Goal: Information Seeking & Learning: Check status

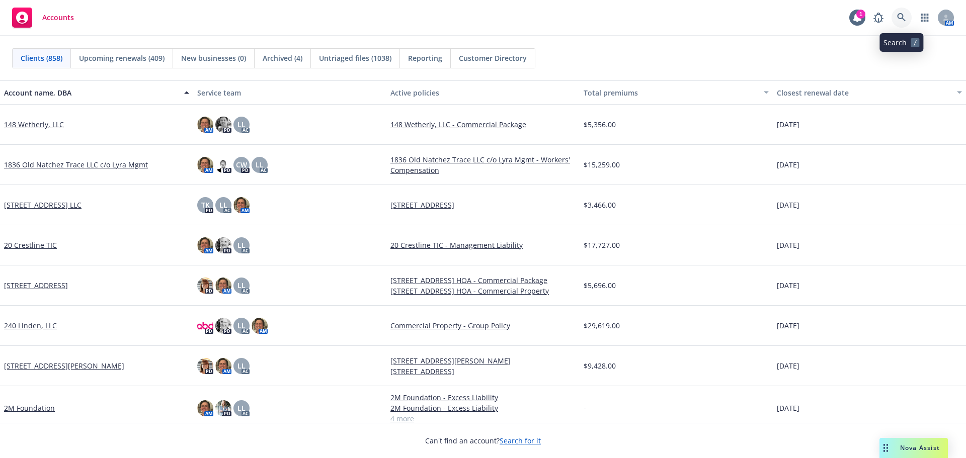
click at [898, 11] on link at bounding box center [901, 18] width 20 height 20
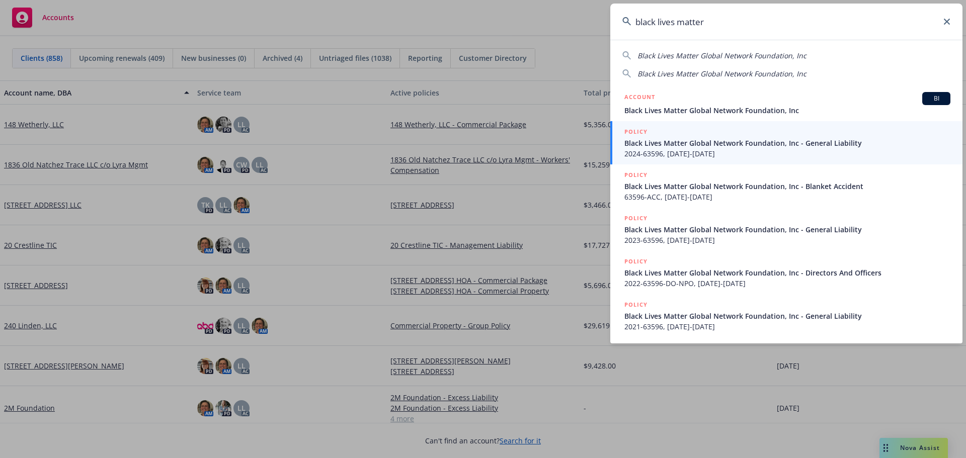
click at [654, 58] on span "Black Lives Matter Global Network Foundation, Inc" at bounding box center [721, 56] width 169 height 10
type input "Black Lives Matter Global Network Foundation, Inc"
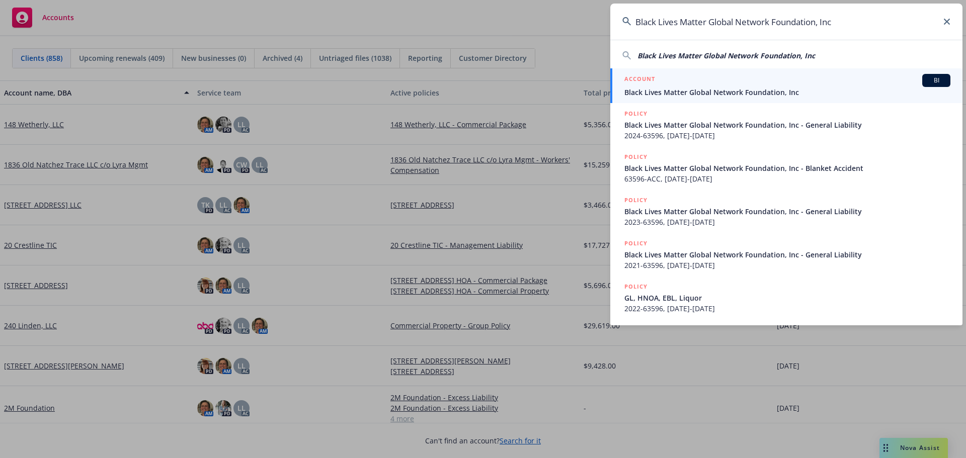
click at [657, 87] on div "ACCOUNT BI" at bounding box center [787, 80] width 326 height 13
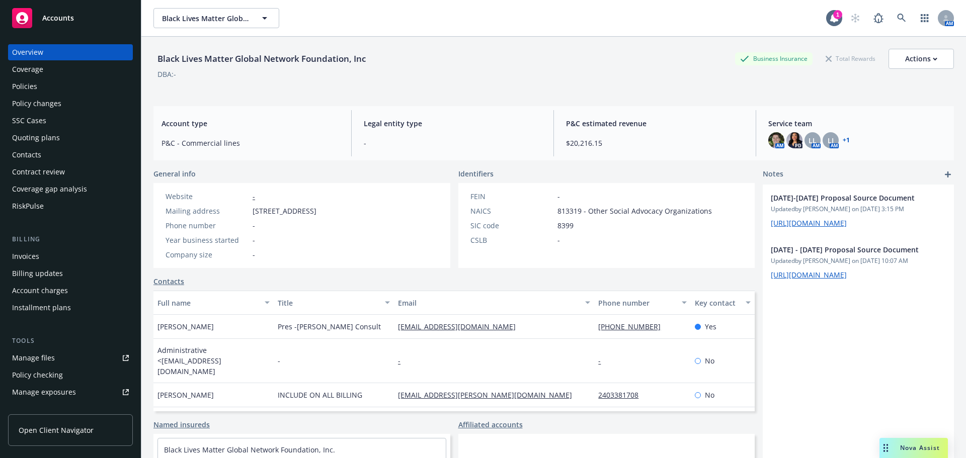
click at [37, 86] on div "Policies" at bounding box center [70, 86] width 117 height 16
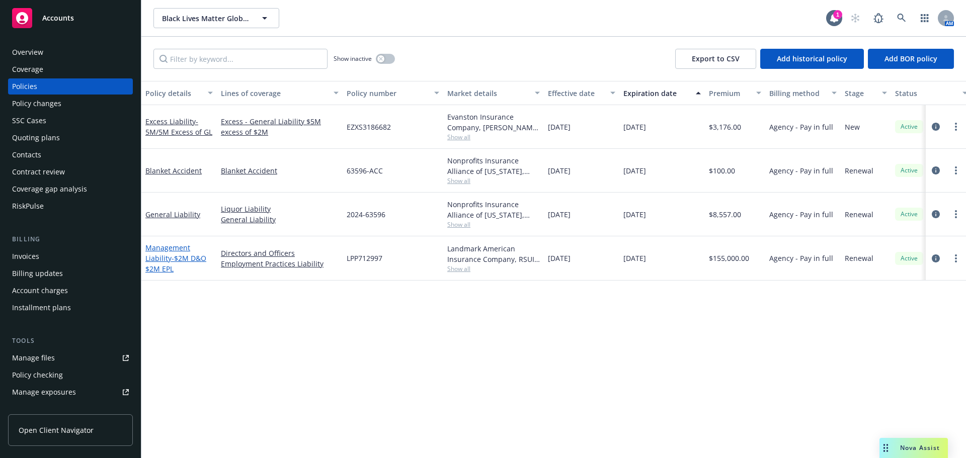
click at [166, 248] on link "Management Liability - $2M D&O $2M EPL" at bounding box center [175, 258] width 61 height 31
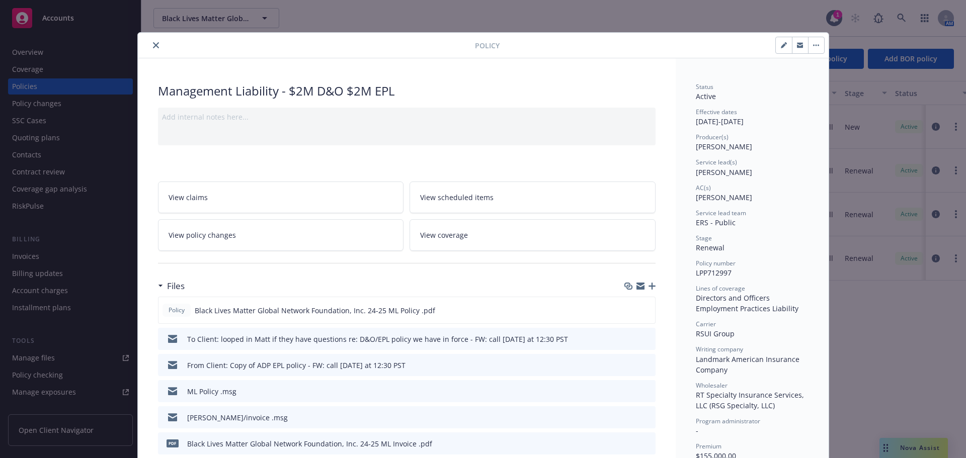
click at [154, 40] on button "close" at bounding box center [156, 45] width 12 height 12
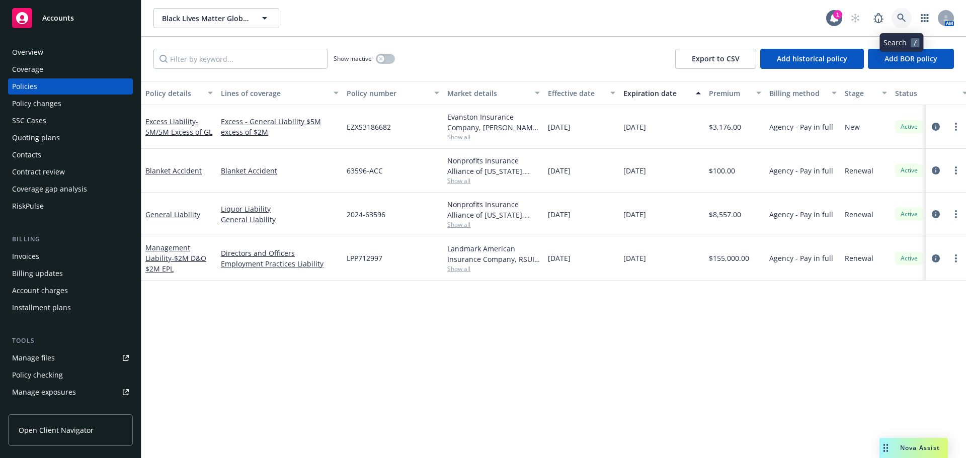
click at [904, 15] on icon at bounding box center [901, 18] width 9 height 9
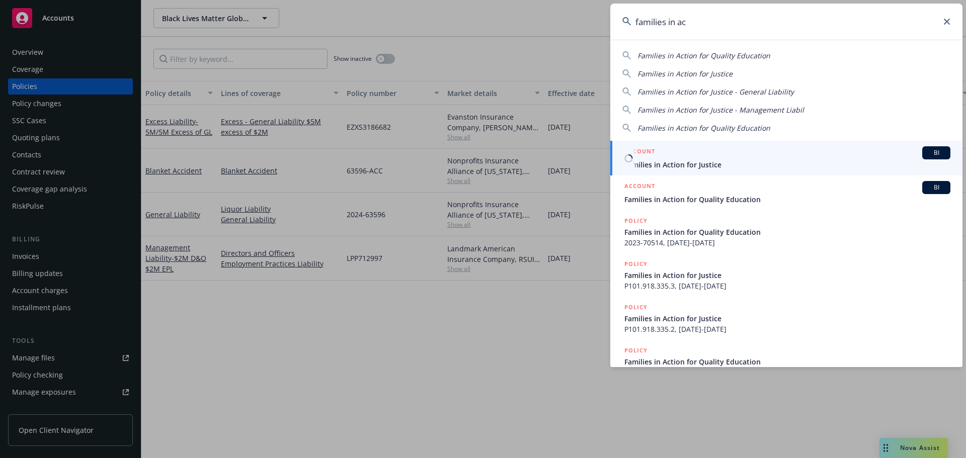
type input "families in ac"
click at [694, 151] on div "ACCOUNT BI" at bounding box center [787, 152] width 326 height 13
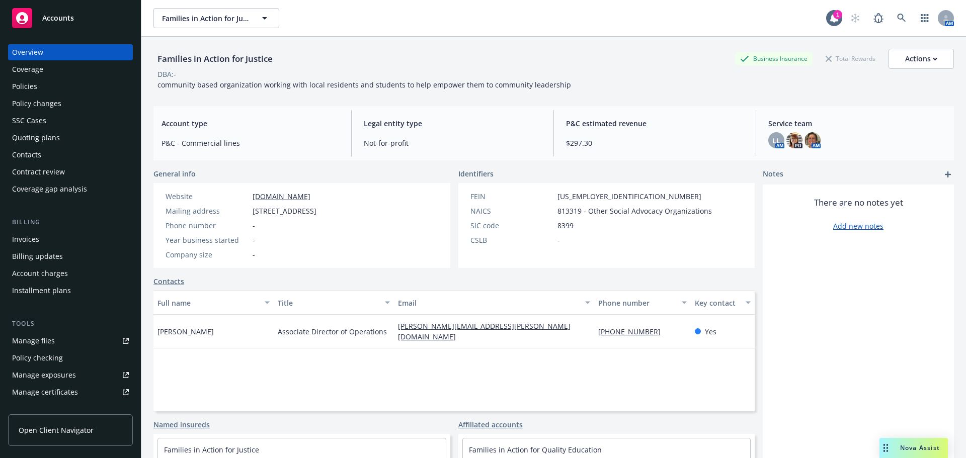
click at [46, 89] on div "Policies" at bounding box center [70, 86] width 117 height 16
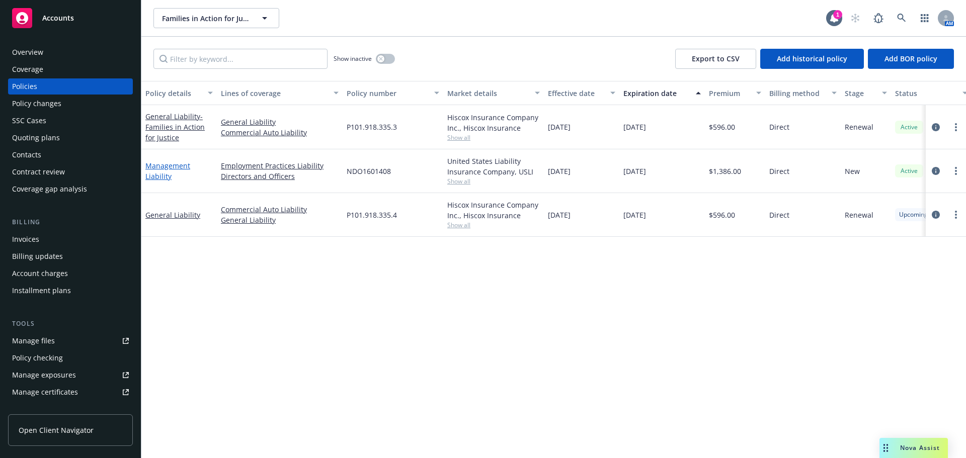
click at [159, 168] on link "Management Liability" at bounding box center [167, 171] width 45 height 20
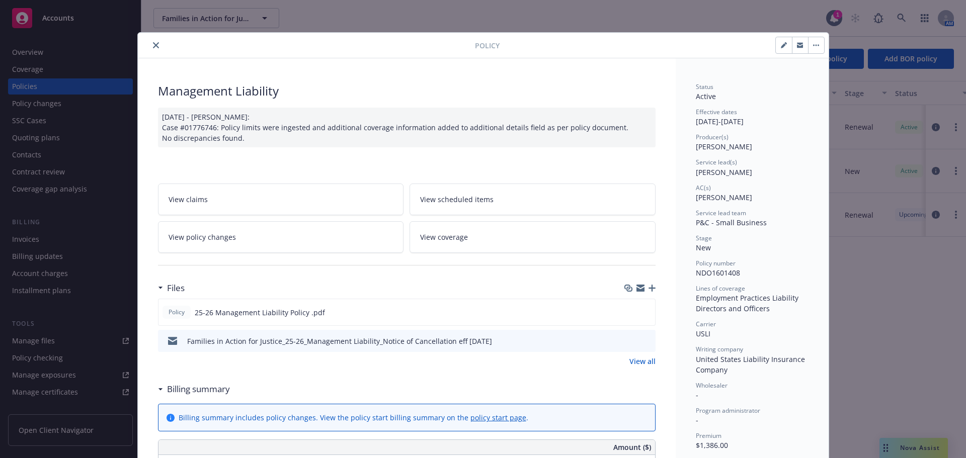
click at [153, 45] on icon "close" at bounding box center [156, 45] width 6 height 6
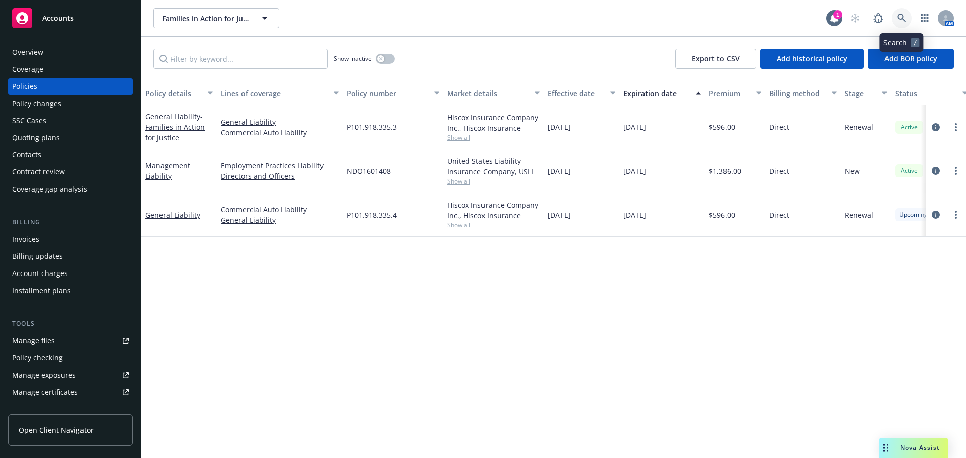
click at [899, 20] on icon at bounding box center [901, 18] width 9 height 9
click at [900, 16] on icon at bounding box center [901, 18] width 9 height 9
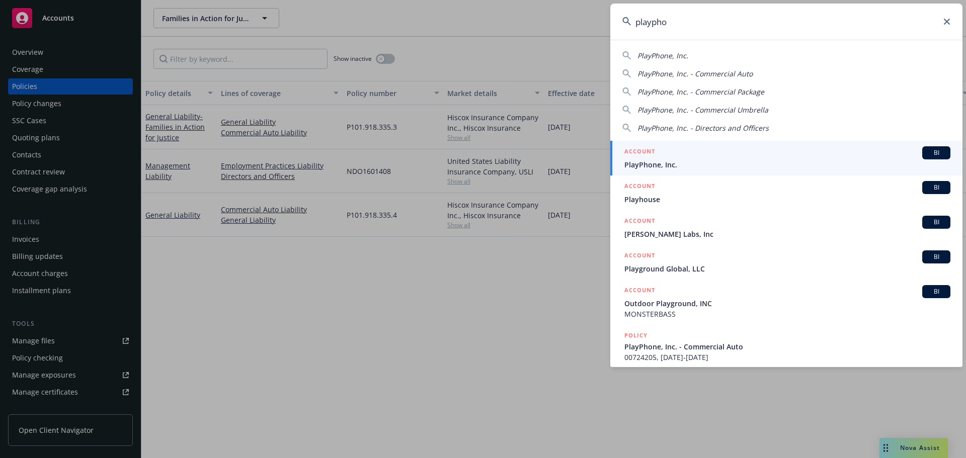
type input "playpho"
click at [668, 157] on div "ACCOUNT BI" at bounding box center [787, 152] width 326 height 13
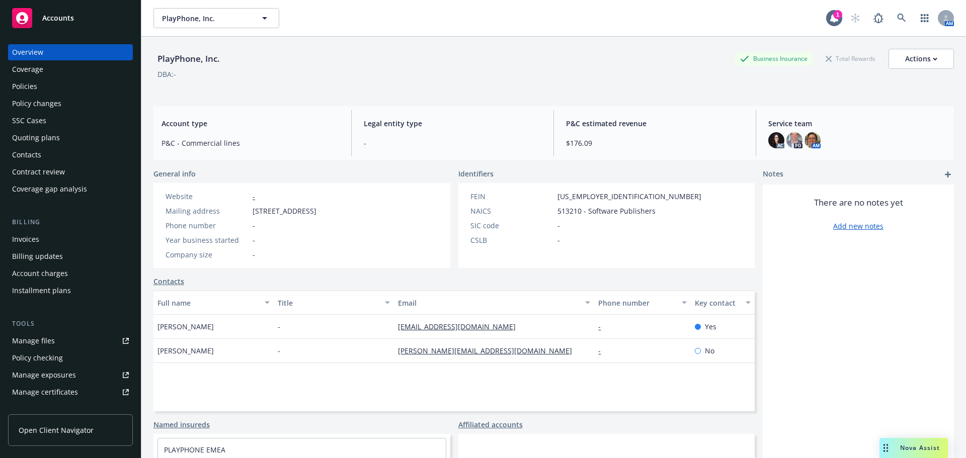
click at [68, 90] on div "Policies" at bounding box center [70, 86] width 117 height 16
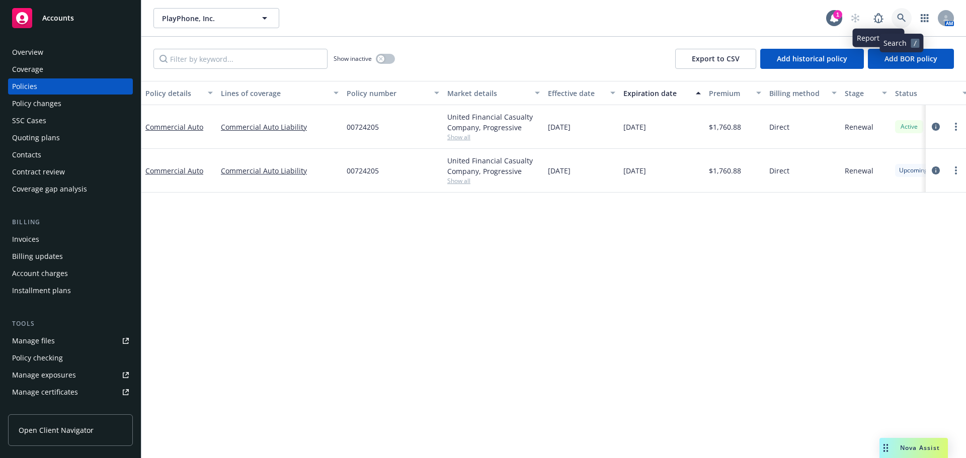
click at [903, 19] on icon at bounding box center [901, 18] width 9 height 9
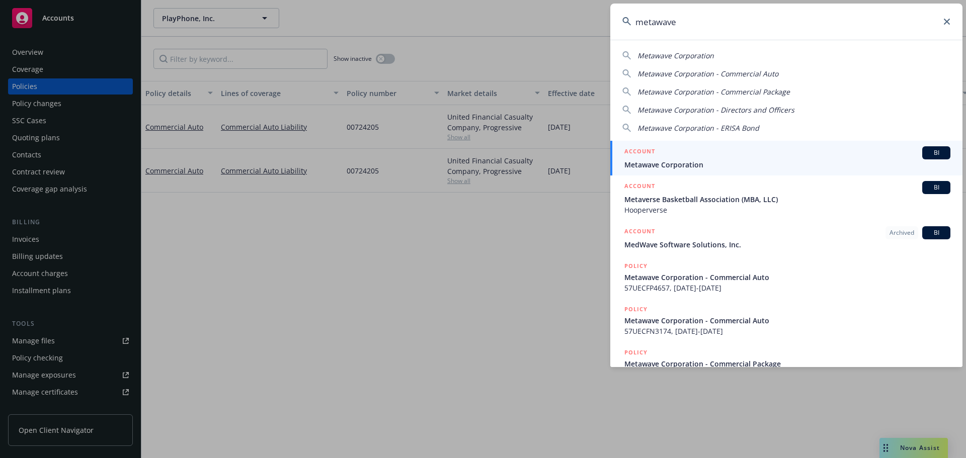
type input "metawave"
click at [737, 150] on div "ACCOUNT BI" at bounding box center [787, 152] width 326 height 13
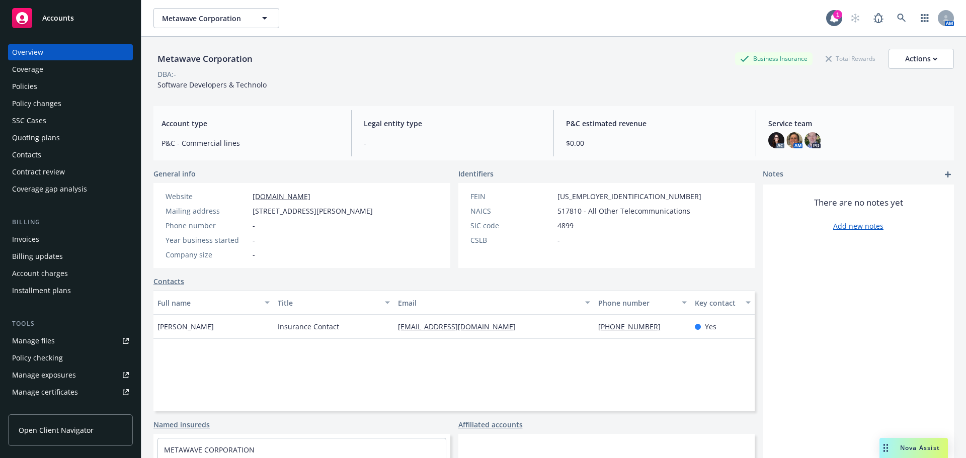
click at [27, 80] on div "Policies" at bounding box center [24, 86] width 25 height 16
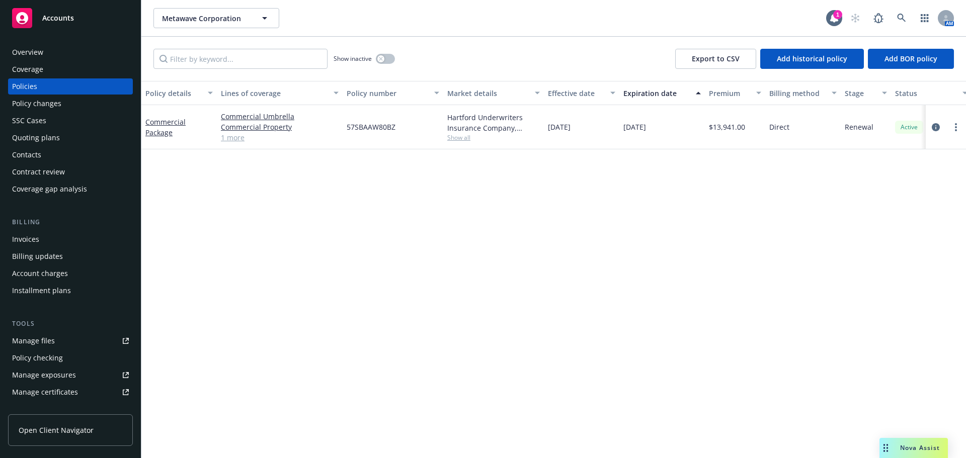
click at [453, 136] on span "Show all" at bounding box center [493, 137] width 93 height 9
click at [318, 202] on div "Policy details Lines of coverage Policy number Market details Effective date Ex…" at bounding box center [553, 269] width 825 height 377
click at [231, 134] on link "1 more" at bounding box center [280, 137] width 118 height 11
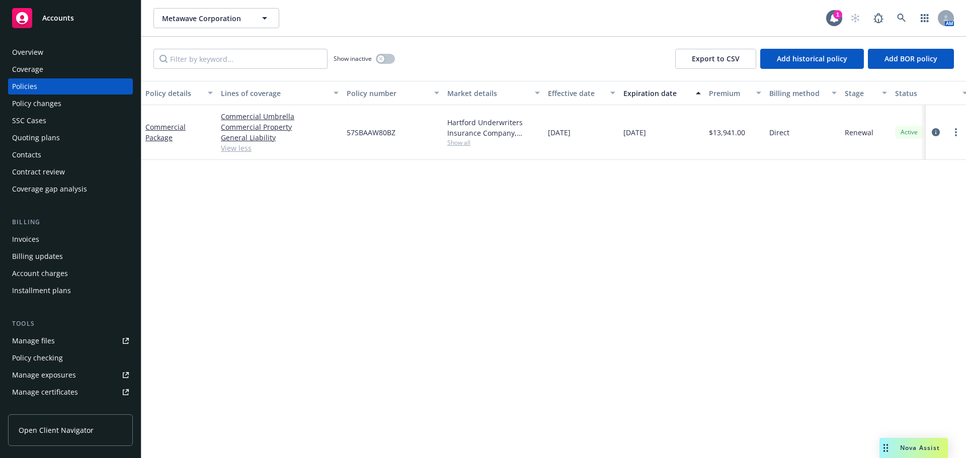
click at [27, 141] on div "Quoting plans" at bounding box center [36, 138] width 48 height 16
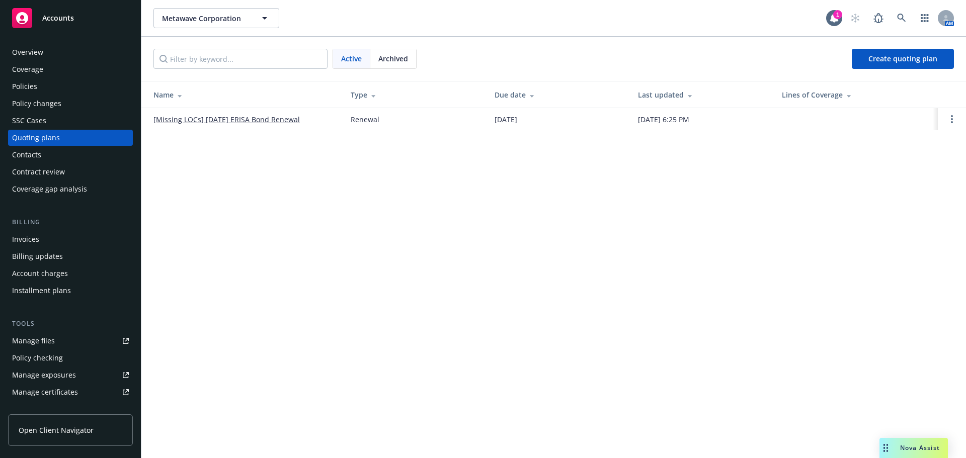
click at [407, 62] on span "Archived" at bounding box center [393, 58] width 30 height 11
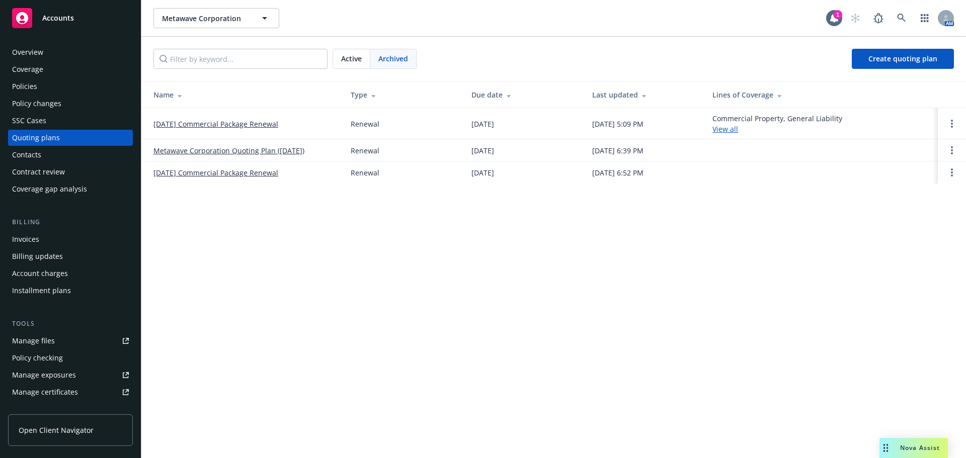
click at [255, 123] on link "[DATE] Commercial Package Renewal" at bounding box center [215, 124] width 125 height 11
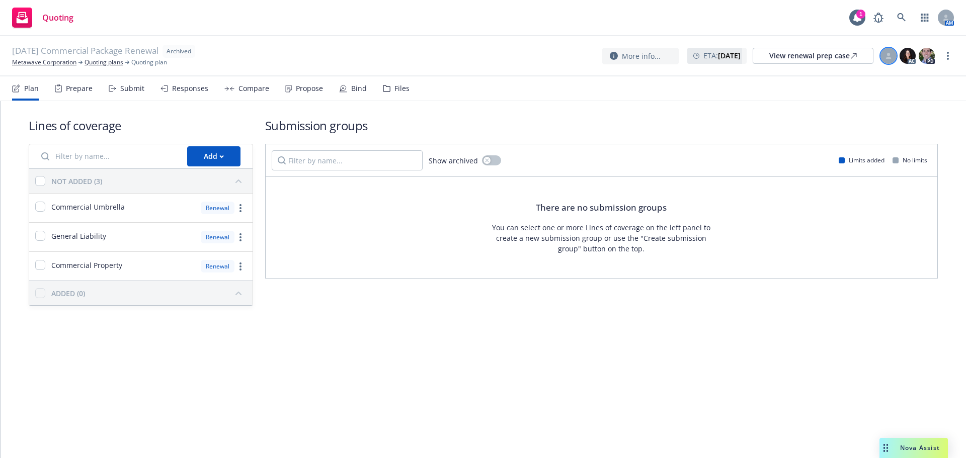
click at [887, 60] on div at bounding box center [888, 56] width 16 height 16
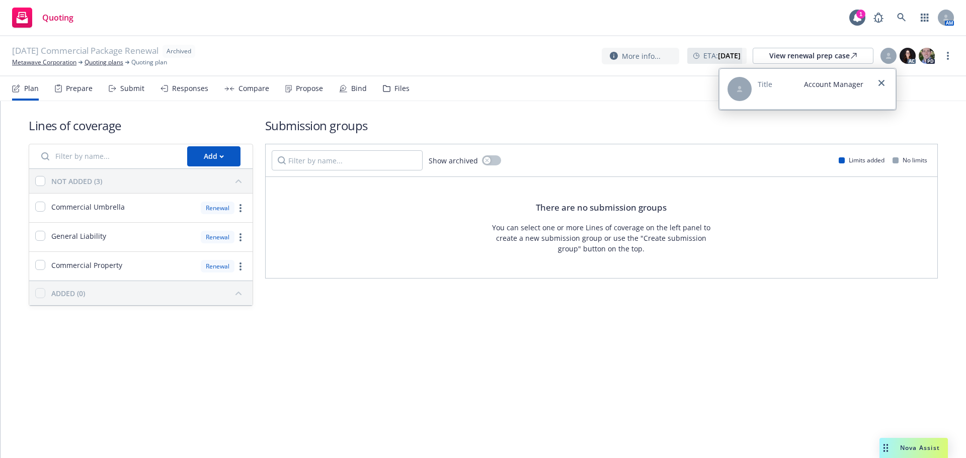
click at [840, 91] on div "Title Account Manager" at bounding box center [811, 89] width 106 height 24
click at [878, 86] on icon "close" at bounding box center [881, 83] width 6 height 6
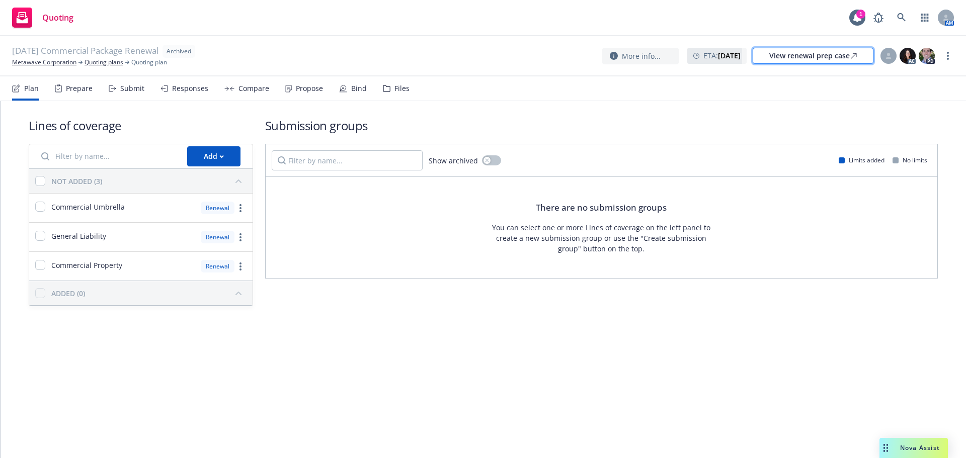
click at [799, 54] on div "View renewal prep case" at bounding box center [813, 55] width 88 height 15
click at [901, 14] on icon at bounding box center [901, 17] width 9 height 9
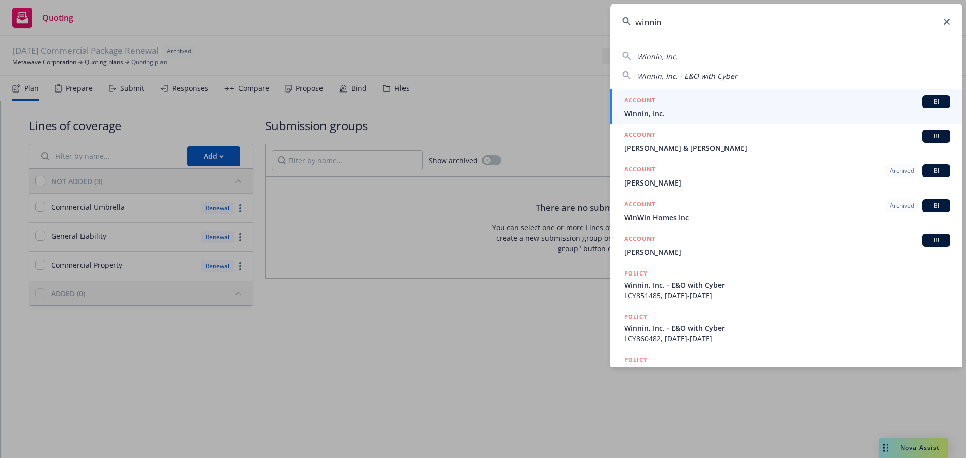
type input "winnin"
click at [655, 107] on div "ACCOUNT BI" at bounding box center [787, 101] width 326 height 13
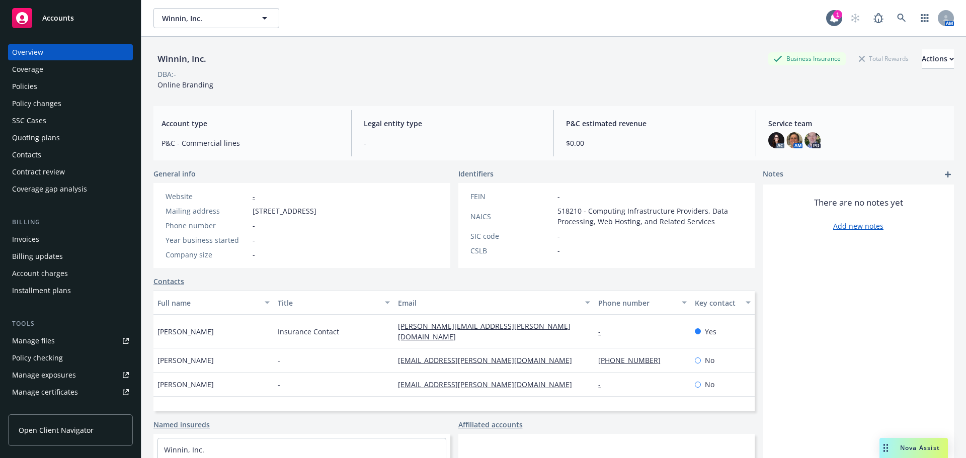
click at [38, 89] on div "Policies" at bounding box center [70, 86] width 117 height 16
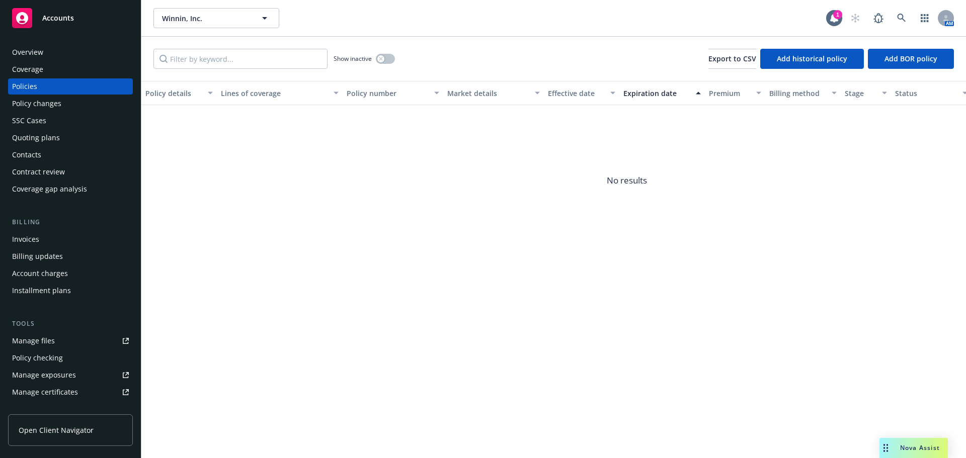
click at [41, 135] on div "Quoting plans" at bounding box center [36, 138] width 48 height 16
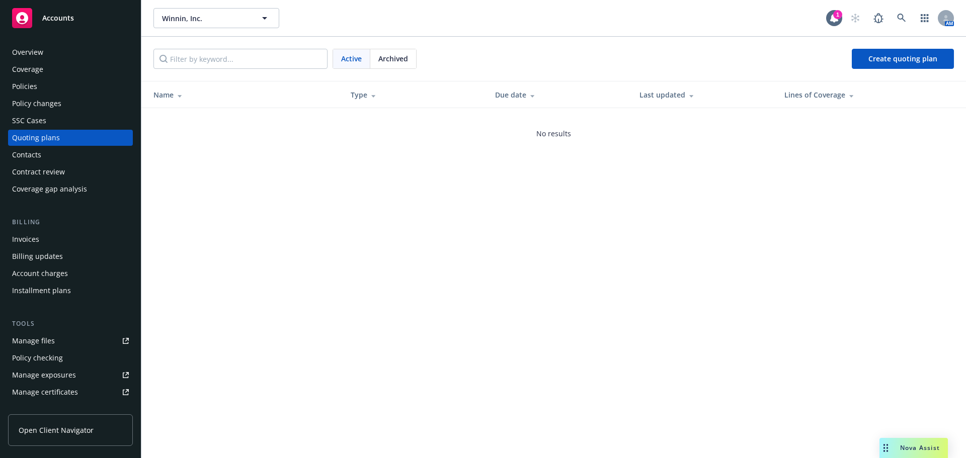
click at [396, 57] on span "Archived" at bounding box center [393, 58] width 30 height 11
click at [253, 123] on link "08/23/25 E&O with Cyber Renewal" at bounding box center [207, 124] width 108 height 11
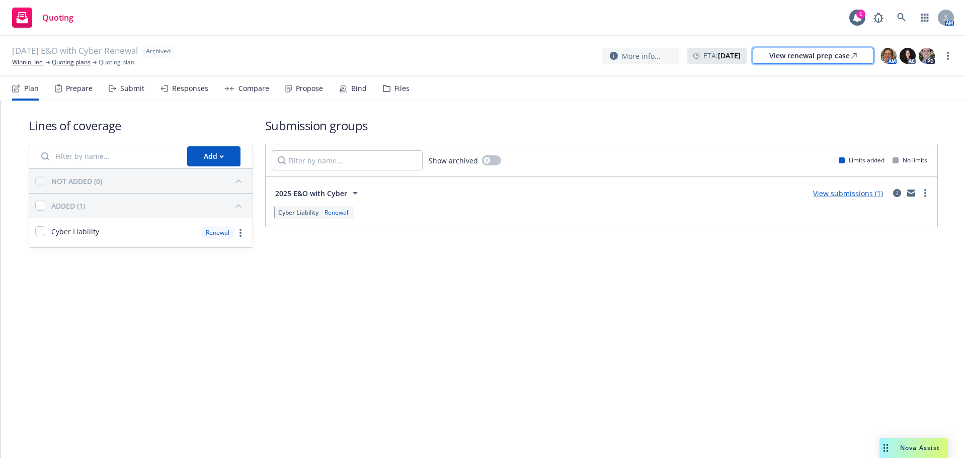
click at [803, 53] on div "View renewal prep case" at bounding box center [813, 55] width 88 height 15
